Goal: Task Accomplishment & Management: Use online tool/utility

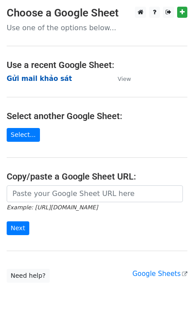
click at [52, 80] on strong "Gửi mail khảo sát" at bounding box center [39, 79] width 65 height 8
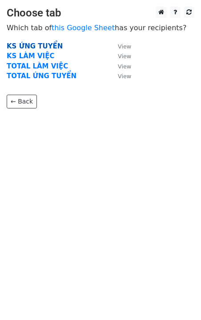
click at [32, 45] on strong "KS ỨNG TUYỂN" at bounding box center [35, 46] width 56 height 8
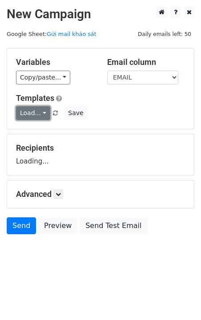
click at [34, 109] on link "Load..." at bounding box center [33, 113] width 34 height 14
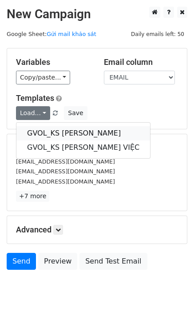
click at [52, 138] on link "GVOL_KS ỨNG TUYỂN" at bounding box center [83, 133] width 134 height 14
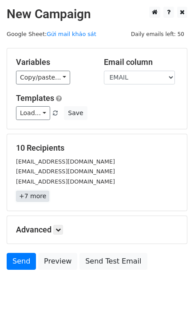
click at [40, 199] on link "+7 more" at bounding box center [32, 196] width 33 height 11
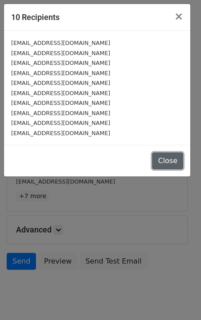
click at [177, 161] on button "Close" at bounding box center [167, 161] width 31 height 17
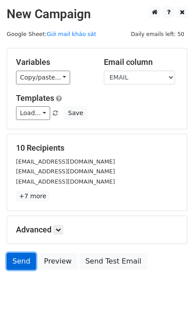
click at [22, 261] on link "Send" at bounding box center [21, 261] width 29 height 17
